Goal: Task Accomplishment & Management: Complete application form

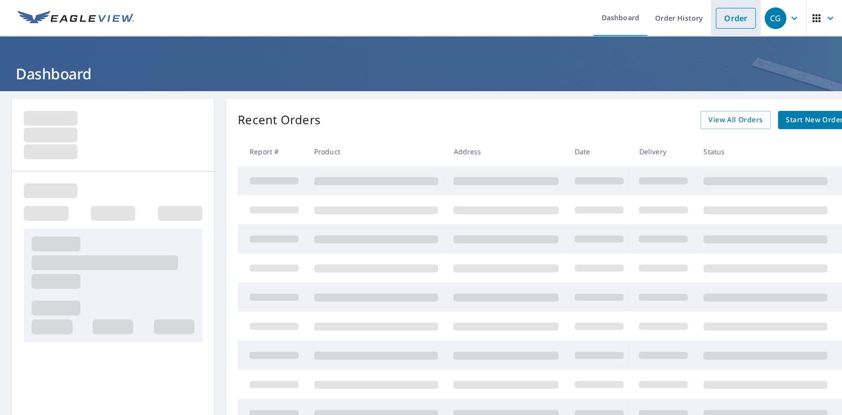
click at [736, 19] on link "Order" at bounding box center [736, 18] width 40 height 21
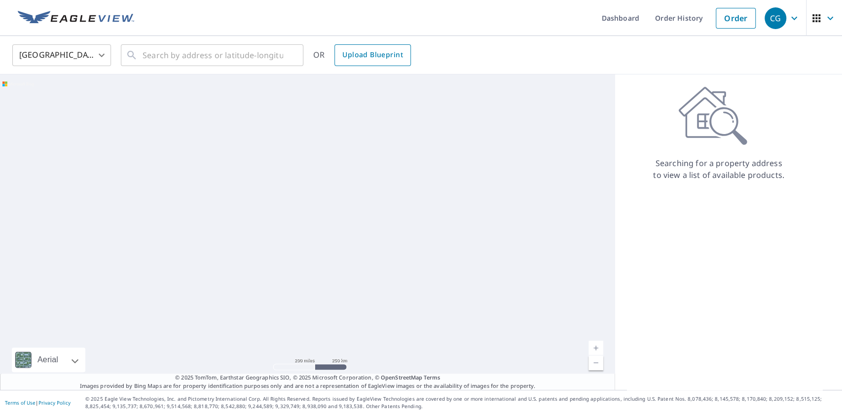
click at [395, 53] on span "Upload Blueprint" at bounding box center [372, 55] width 60 height 12
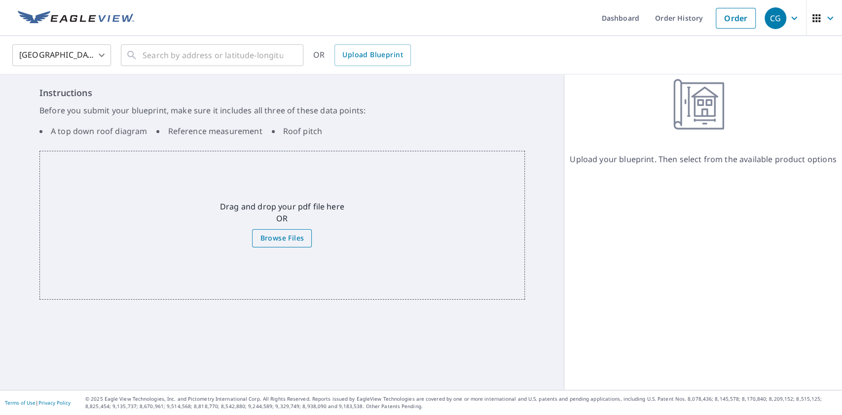
click at [289, 243] on span "Browse Files" at bounding box center [282, 238] width 44 height 12
click at [0, 0] on input "Browse Files" at bounding box center [0, 0] width 0 height 0
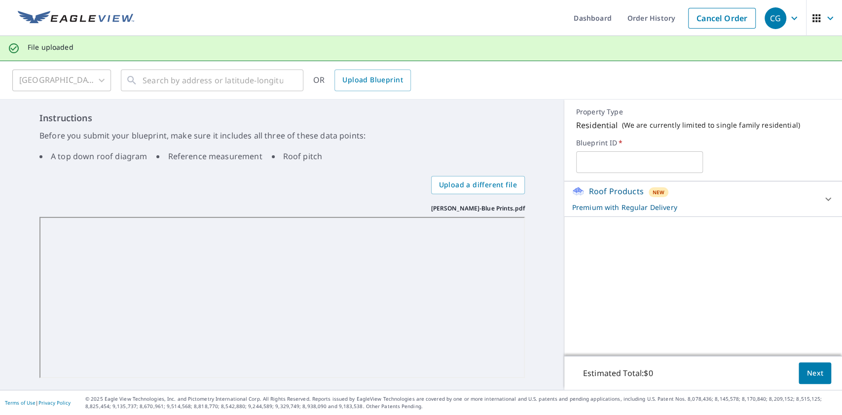
click at [621, 159] on input "text" at bounding box center [639, 163] width 127 height 28
type input "7529"
click at [740, 193] on div "Roof Products New Premium with Regular Delivery" at bounding box center [694, 199] width 244 height 27
click at [807, 375] on span "Next" at bounding box center [815, 374] width 17 height 12
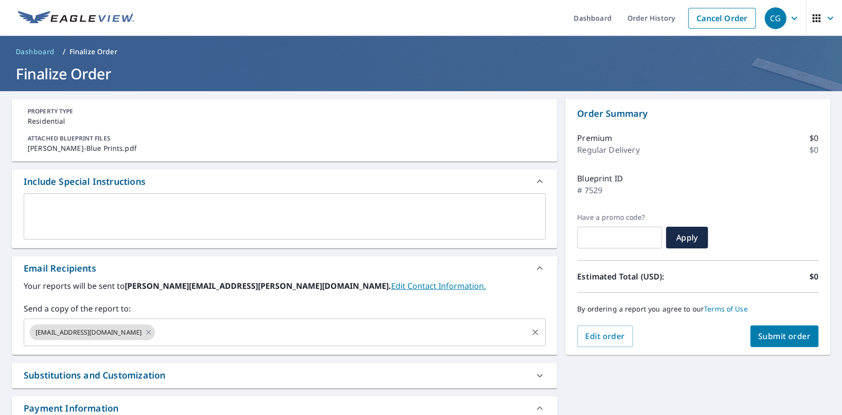
click at [174, 329] on input "text" at bounding box center [341, 332] width 370 height 19
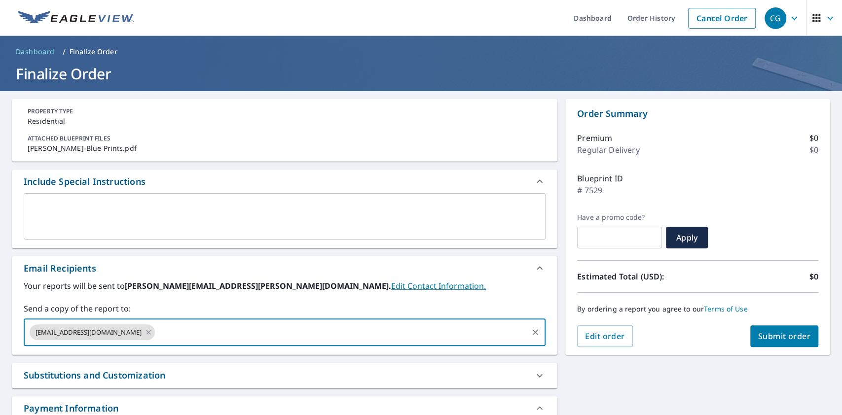
paste input "[PERSON_NAME][EMAIL_ADDRESS][PERSON_NAME][DOMAIN_NAME]"
type input "[PERSON_NAME][EMAIL_ADDRESS][PERSON_NAME][DOMAIN_NAME]"
click at [182, 216] on textarea at bounding box center [285, 217] width 508 height 28
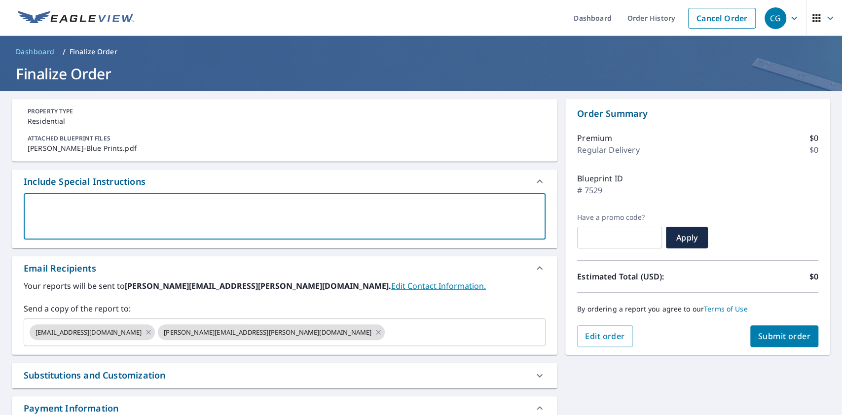
click at [775, 337] on span "Submit order" at bounding box center [784, 336] width 53 height 11
checkbox input "true"
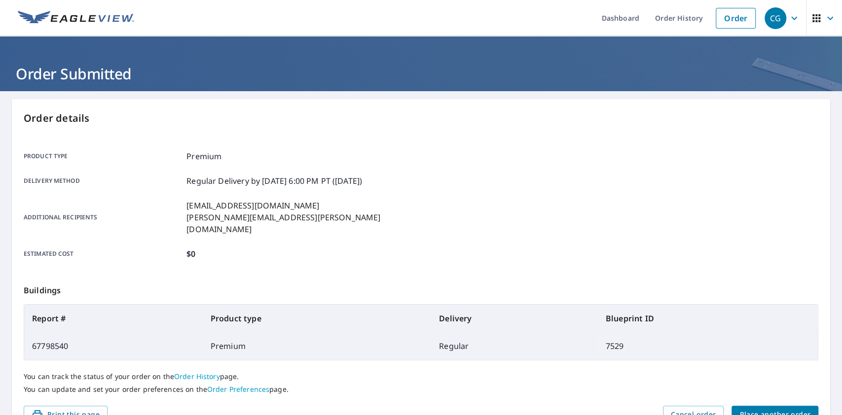
scroll to position [41, 0]
